Goal: Task Accomplishment & Management: Use online tool/utility

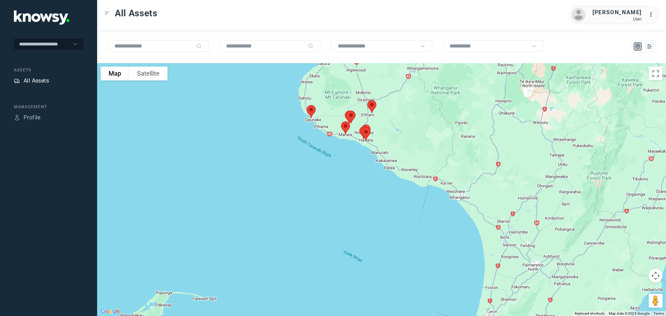
click at [40, 79] on div "All Assets" at bounding box center [36, 81] width 25 height 8
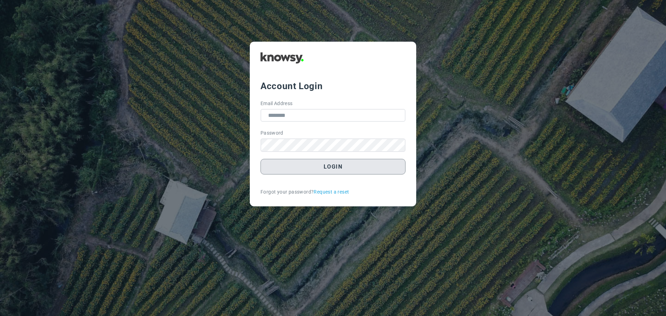
type input "**********"
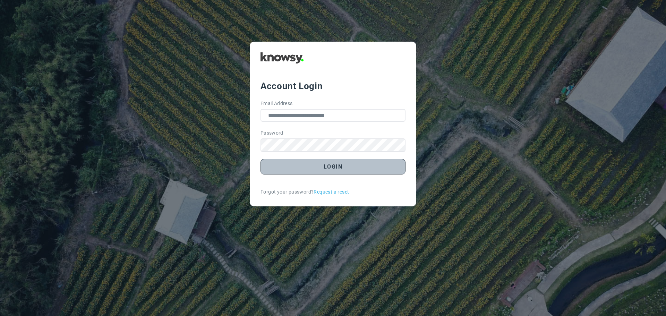
click at [338, 165] on button "Login" at bounding box center [333, 167] width 145 height 16
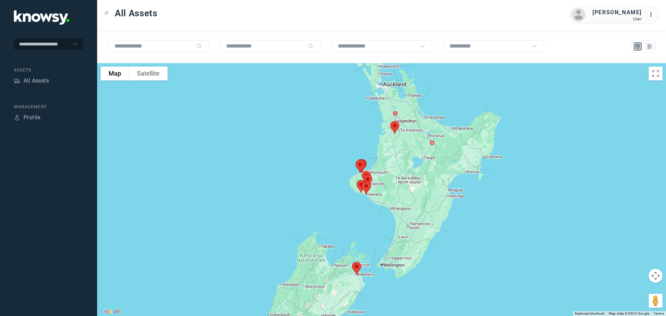
drag, startPoint x: 394, startPoint y: 128, endPoint x: 387, endPoint y: 143, distance: 16.8
click at [387, 143] on div at bounding box center [381, 189] width 569 height 253
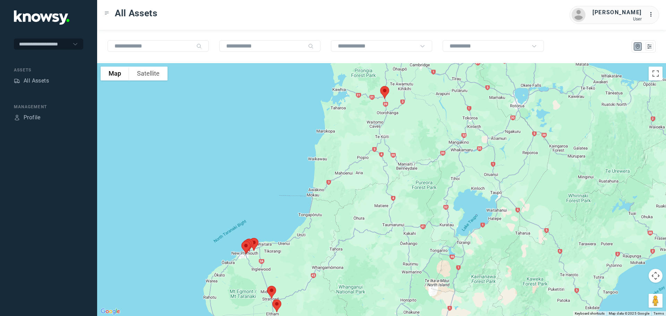
drag, startPoint x: 409, startPoint y: 125, endPoint x: 392, endPoint y: 121, distance: 17.6
click at [392, 121] on div at bounding box center [381, 189] width 569 height 253
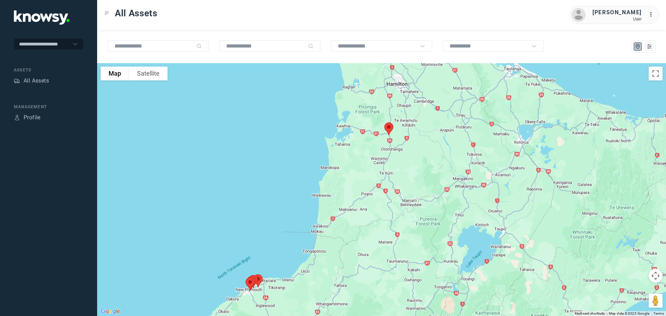
drag, startPoint x: 347, startPoint y: 116, endPoint x: 351, endPoint y: 153, distance: 37.4
click at [351, 153] on div at bounding box center [381, 189] width 569 height 253
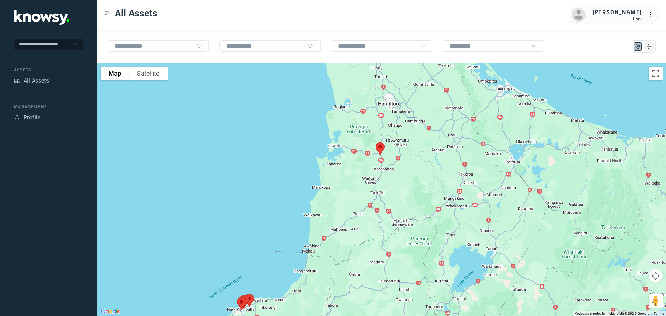
drag, startPoint x: 350, startPoint y: 100, endPoint x: 341, endPoint y: 122, distance: 23.2
click at [341, 122] on div at bounding box center [381, 189] width 569 height 253
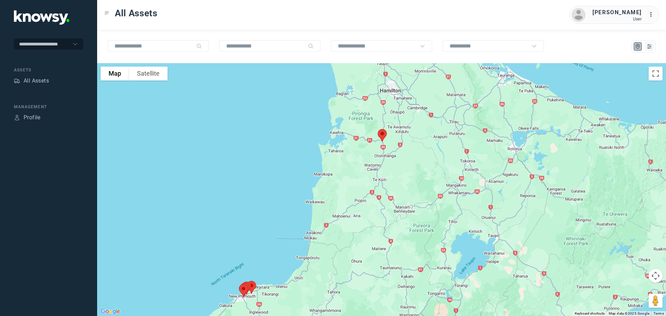
drag, startPoint x: 342, startPoint y: 115, endPoint x: 344, endPoint y: 101, distance: 14.1
click at [344, 101] on div at bounding box center [381, 189] width 569 height 253
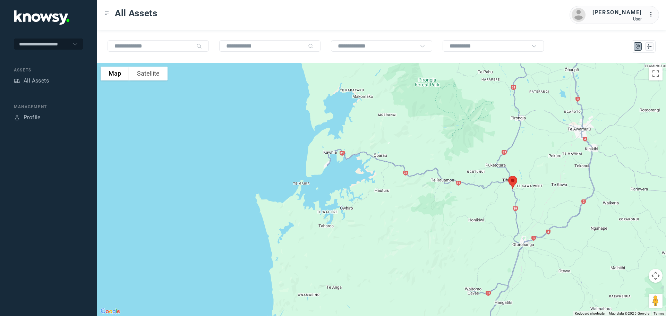
drag, startPoint x: 336, startPoint y: 127, endPoint x: 339, endPoint y: 185, distance: 58.4
click at [338, 187] on div at bounding box center [381, 189] width 569 height 253
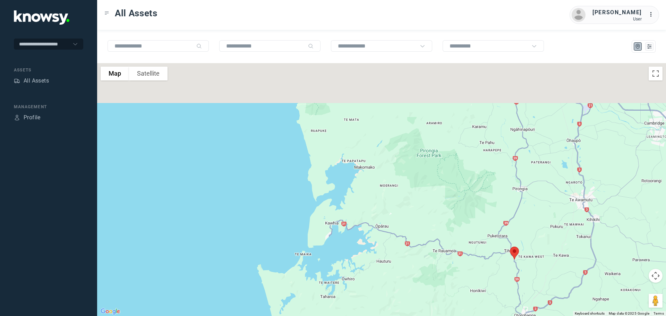
drag, startPoint x: 342, startPoint y: 128, endPoint x: 342, endPoint y: 193, distance: 64.9
click at [342, 193] on div at bounding box center [381, 189] width 569 height 253
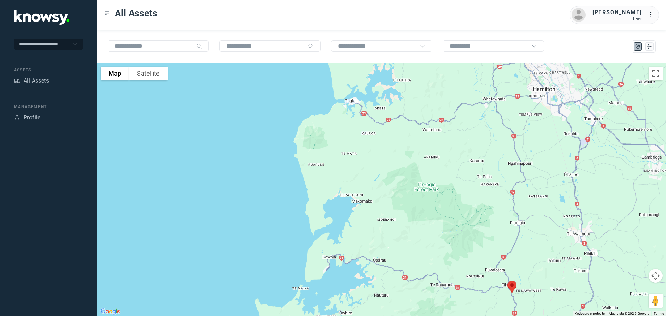
drag, startPoint x: 338, startPoint y: 148, endPoint x: 334, endPoint y: 189, distance: 41.9
click at [334, 189] on div at bounding box center [381, 189] width 569 height 253
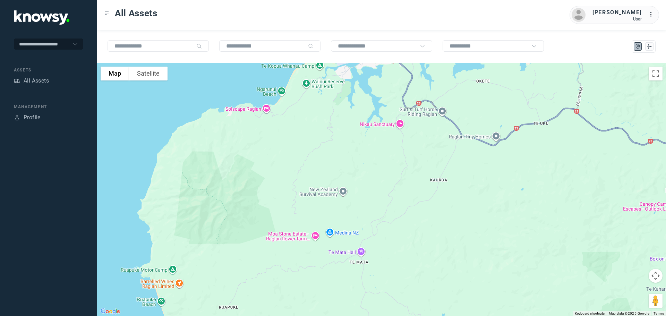
drag, startPoint x: 347, startPoint y: 144, endPoint x: 326, endPoint y: 205, distance: 63.9
click at [326, 205] on div at bounding box center [381, 189] width 569 height 253
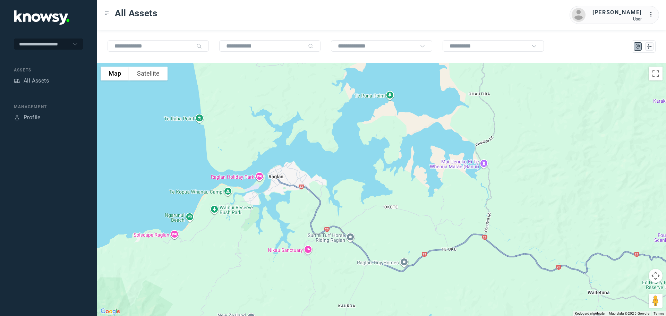
drag, startPoint x: 443, startPoint y: 172, endPoint x: 378, endPoint y: 207, distance: 73.1
click at [380, 208] on div at bounding box center [381, 189] width 569 height 253
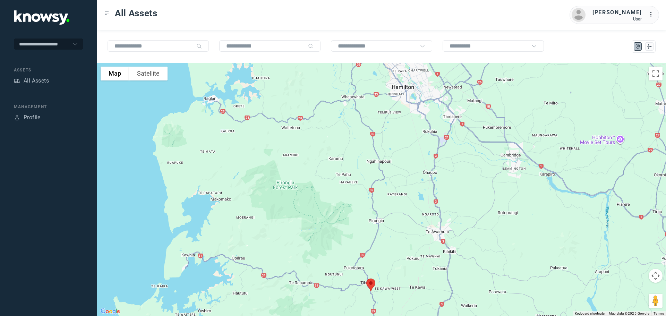
drag, startPoint x: 400, startPoint y: 196, endPoint x: 397, endPoint y: 150, distance: 45.9
click at [397, 150] on div at bounding box center [381, 189] width 569 height 253
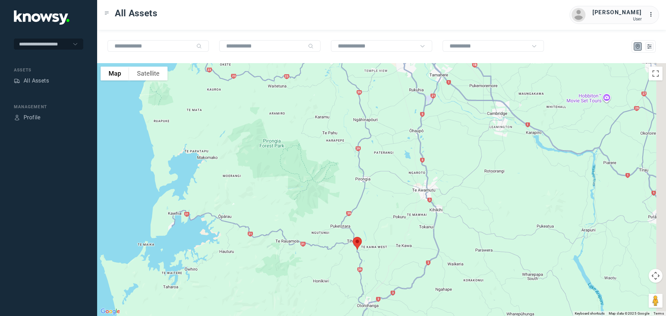
drag, startPoint x: 395, startPoint y: 188, endPoint x: 394, endPoint y: 156, distance: 31.9
click at [394, 156] on div at bounding box center [381, 189] width 569 height 253
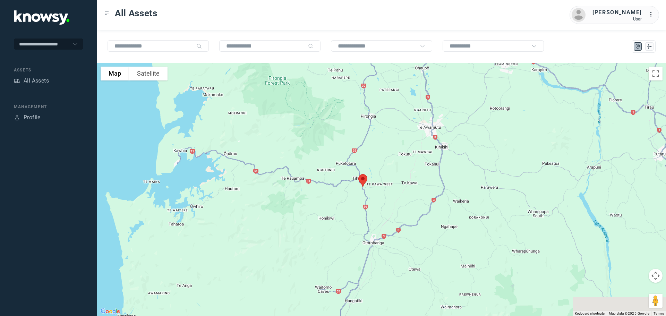
drag, startPoint x: 396, startPoint y: 220, endPoint x: 402, endPoint y: 187, distance: 33.9
click at [402, 187] on div at bounding box center [381, 189] width 569 height 253
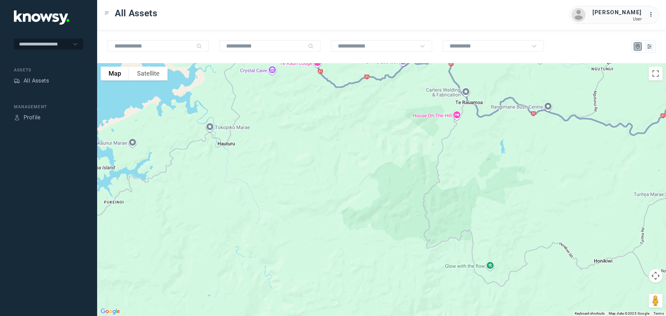
drag, startPoint x: 196, startPoint y: 169, endPoint x: 334, endPoint y: 239, distance: 154.1
click at [334, 239] on div at bounding box center [381, 189] width 569 height 253
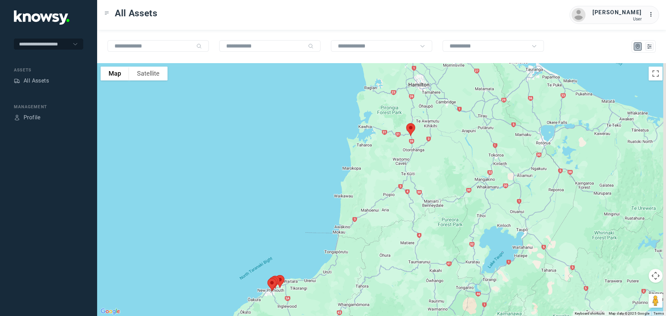
drag, startPoint x: 503, startPoint y: 275, endPoint x: 425, endPoint y: 148, distance: 149.3
click at [434, 153] on div at bounding box center [381, 189] width 569 height 253
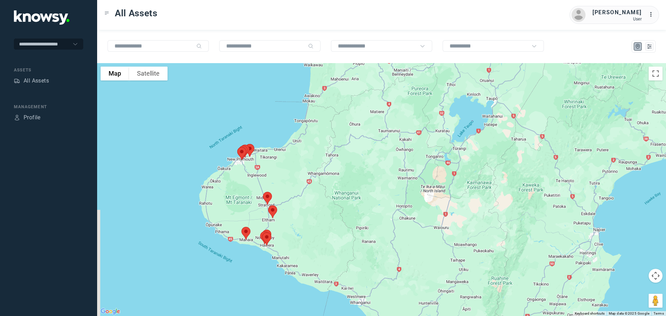
drag, startPoint x: 411, startPoint y: 187, endPoint x: 420, endPoint y: 143, distance: 44.9
click at [421, 129] on div at bounding box center [381, 189] width 569 height 253
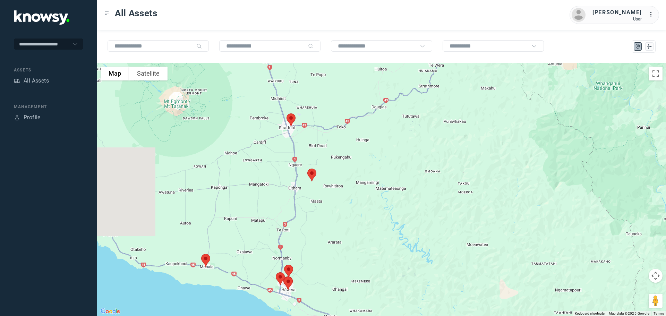
drag, startPoint x: 239, startPoint y: 182, endPoint x: 379, endPoint y: 216, distance: 144.0
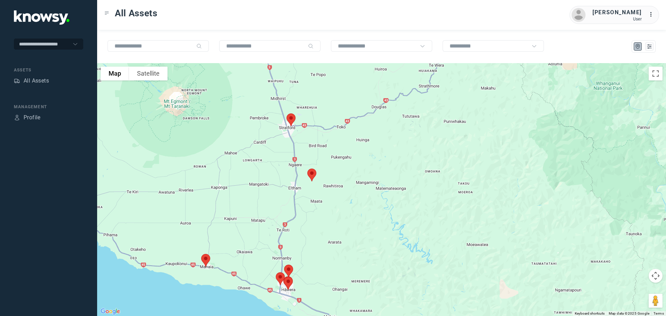
click at [379, 216] on div at bounding box center [381, 189] width 569 height 253
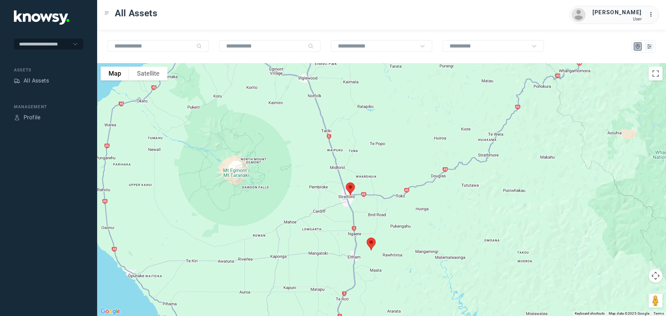
drag, startPoint x: 365, startPoint y: 178, endPoint x: 389, endPoint y: 236, distance: 62.6
click at [389, 236] on div at bounding box center [381, 189] width 569 height 253
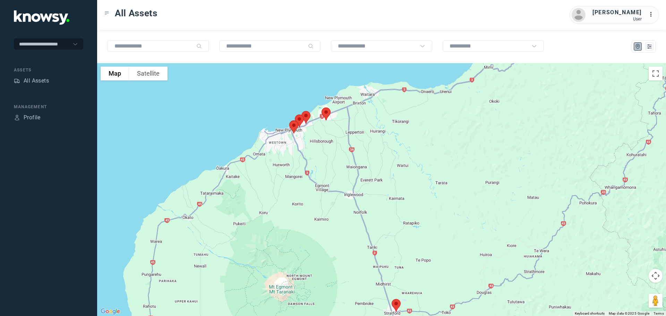
drag, startPoint x: 345, startPoint y: 152, endPoint x: 355, endPoint y: 181, distance: 30.8
click at [355, 181] on div at bounding box center [381, 189] width 569 height 253
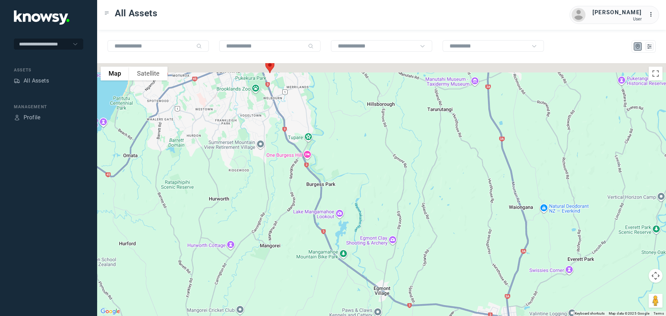
drag, startPoint x: 350, startPoint y: 149, endPoint x: 364, endPoint y: 225, distance: 77.7
click at [364, 239] on div at bounding box center [381, 189] width 569 height 253
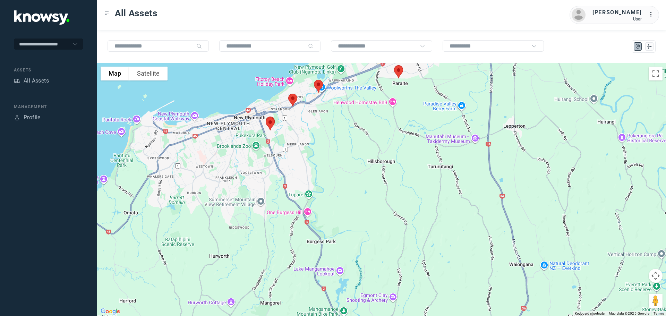
drag, startPoint x: 344, startPoint y: 165, endPoint x: 351, endPoint y: 219, distance: 55.3
click at [351, 219] on div at bounding box center [381, 189] width 569 height 253
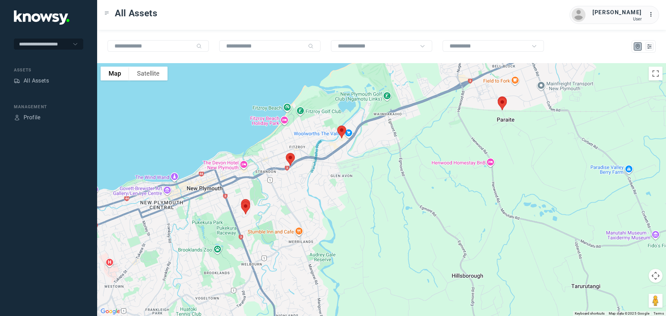
drag, startPoint x: 208, startPoint y: 160, endPoint x: 381, endPoint y: 124, distance: 177.2
click at [381, 124] on div at bounding box center [381, 189] width 569 height 253
click at [343, 133] on img at bounding box center [342, 132] width 15 height 18
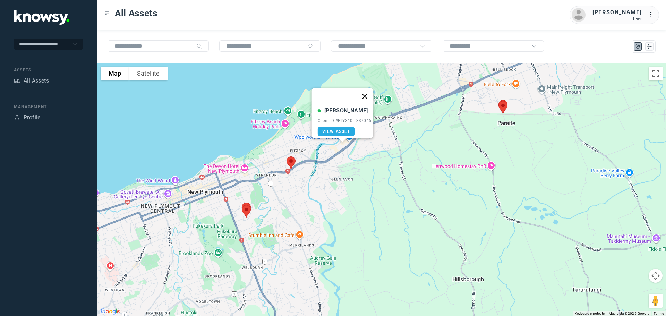
click at [368, 93] on button "Close" at bounding box center [364, 96] width 17 height 17
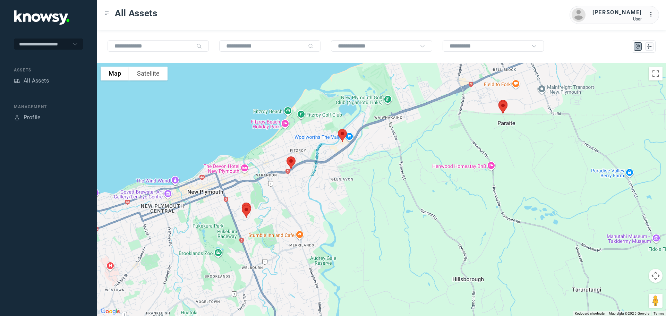
click at [294, 161] on img at bounding box center [291, 163] width 15 height 18
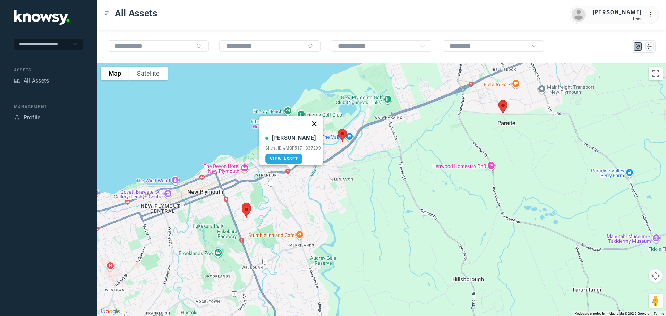
click at [315, 117] on button "Close" at bounding box center [314, 124] width 17 height 17
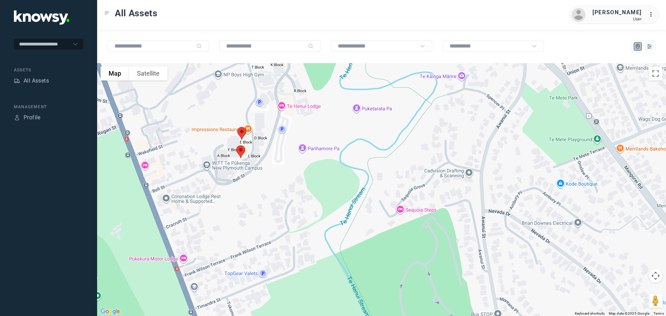
click at [242, 152] on img at bounding box center [241, 152] width 15 height 18
click at [267, 107] on button "Close" at bounding box center [263, 112] width 17 height 17
